Goal: Navigation & Orientation: Find specific page/section

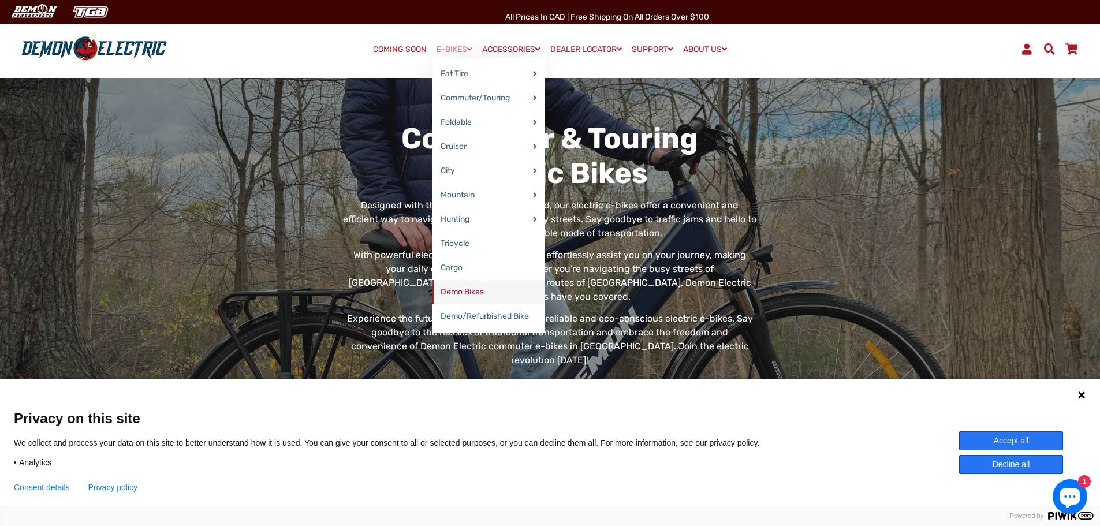
click at [495, 289] on link "Demo Bikes" at bounding box center [488, 292] width 113 height 24
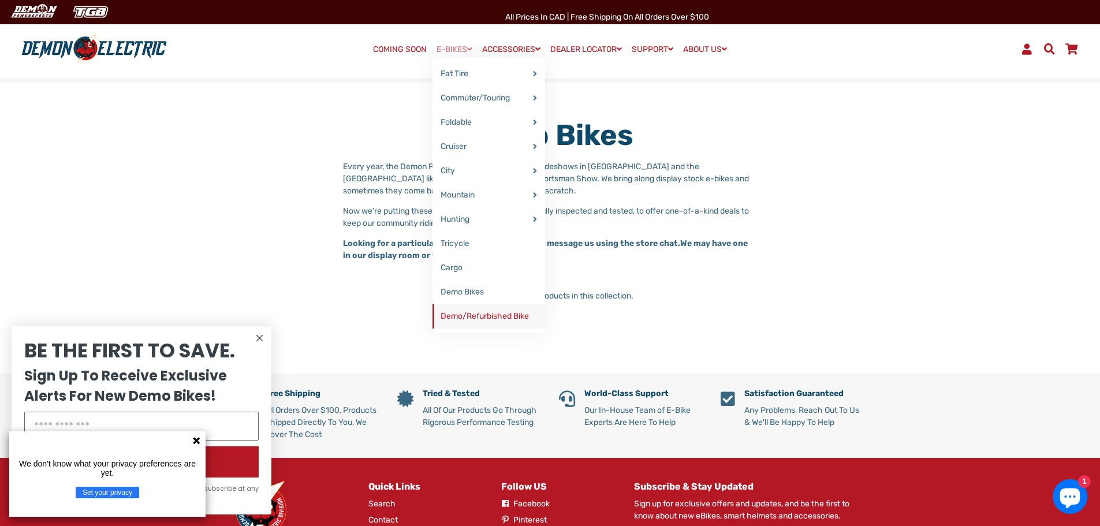
click at [475, 318] on link "Demo/Refurbished Bike" at bounding box center [488, 316] width 113 height 24
